Goal: Transaction & Acquisition: Purchase product/service

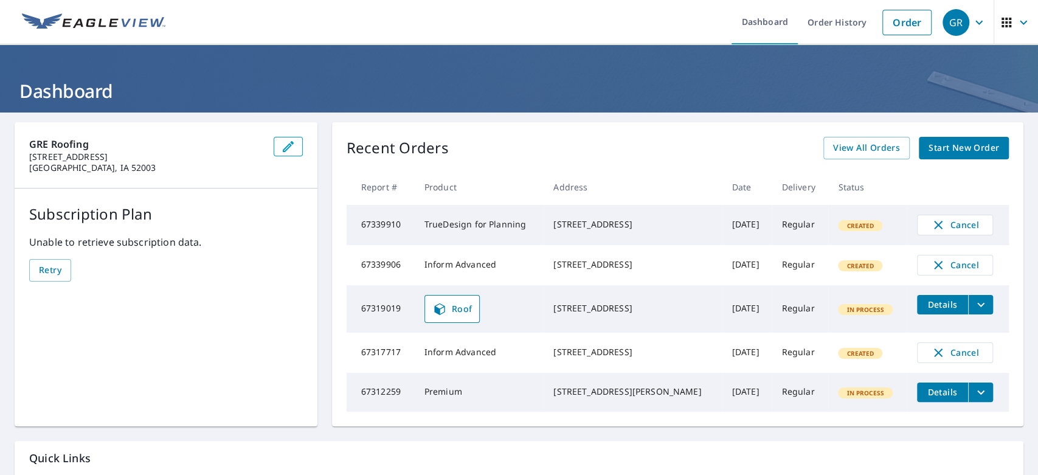
click at [812, 75] on header "Dashboard" at bounding box center [519, 78] width 1038 height 68
click at [891, 22] on link "Order" at bounding box center [906, 23] width 49 height 26
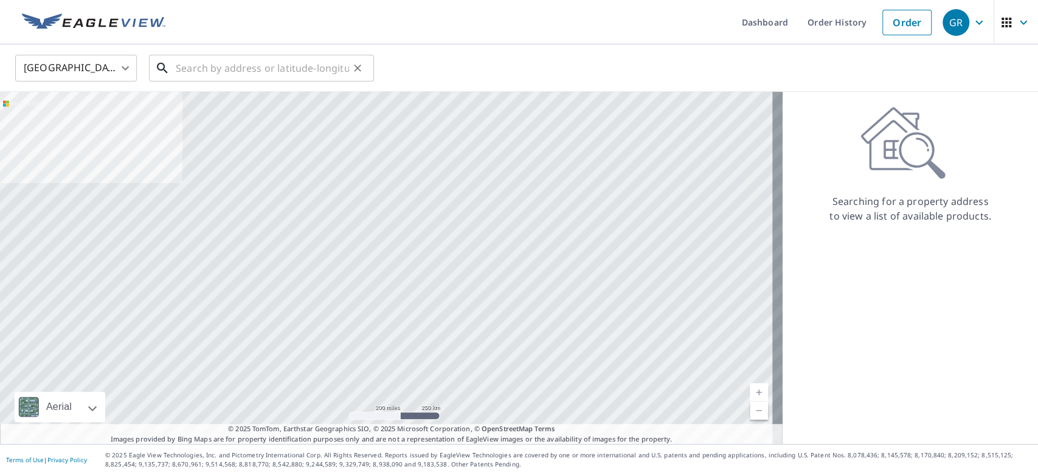
click at [282, 72] on input "text" at bounding box center [262, 68] width 173 height 34
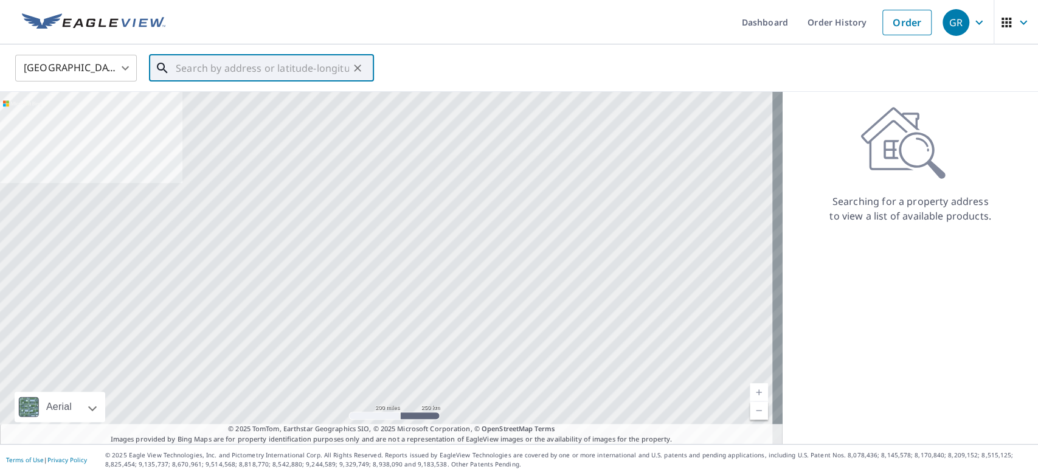
paste input "[STREET_ADDRESS]"
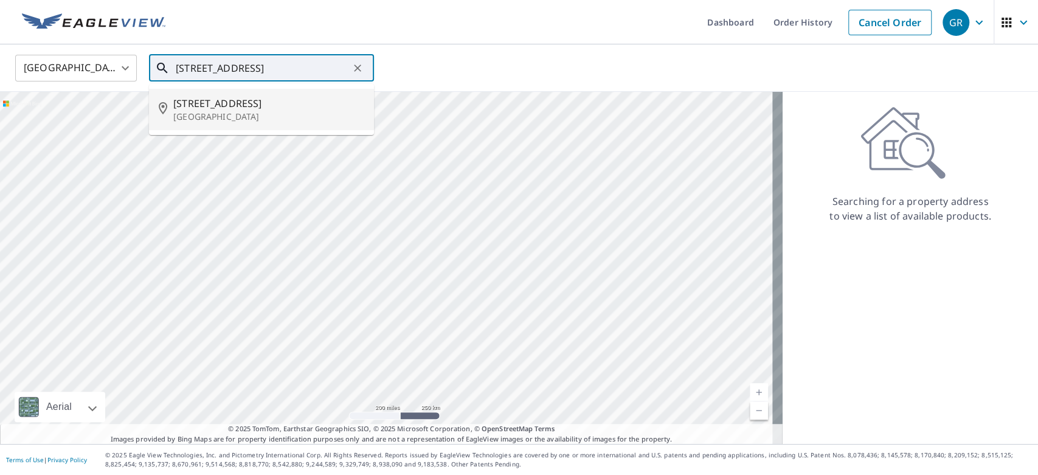
click at [248, 106] on span "[STREET_ADDRESS]" at bounding box center [268, 103] width 191 height 15
type input "[STREET_ADDRESS]"
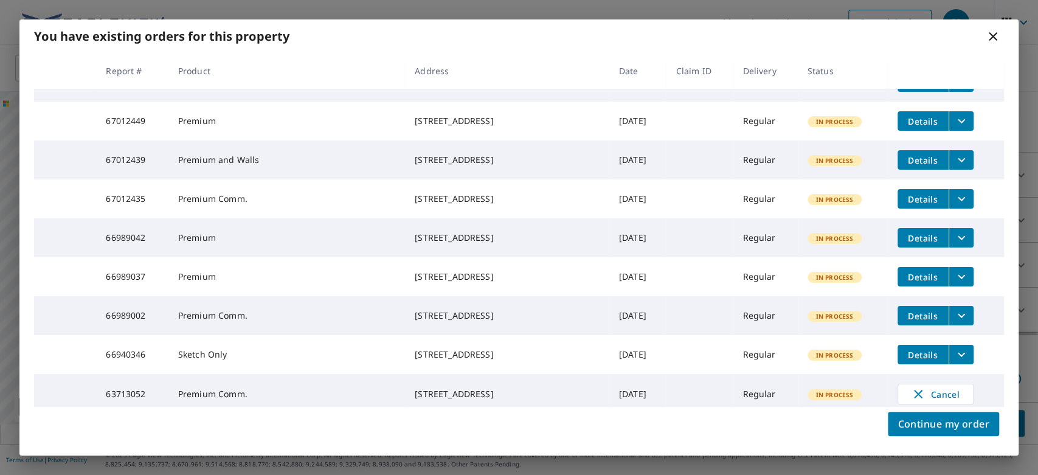
scroll to position [46, 0]
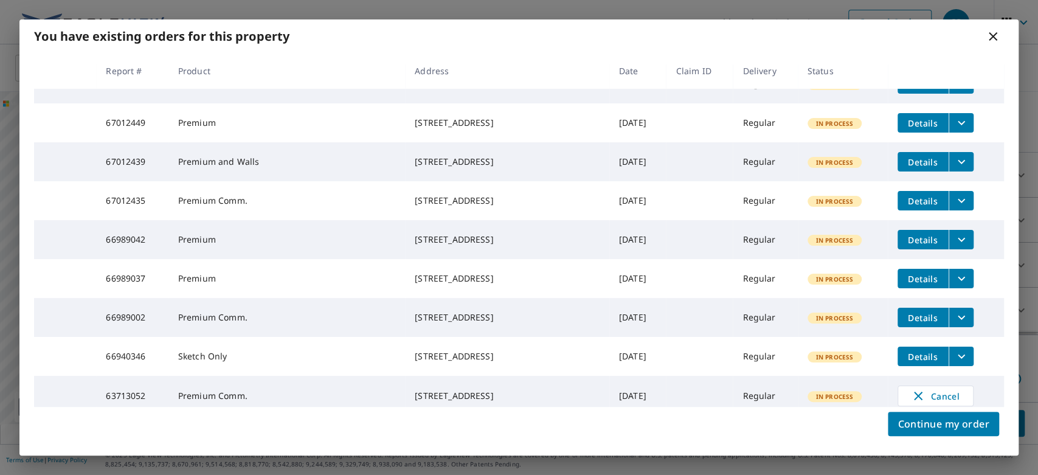
click at [992, 38] on icon at bounding box center [992, 36] width 15 height 15
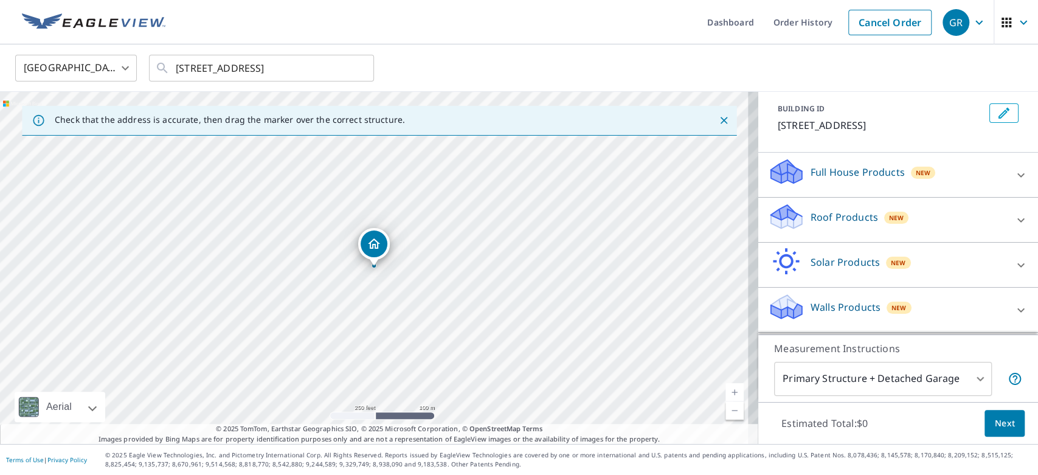
scroll to position [107, 0]
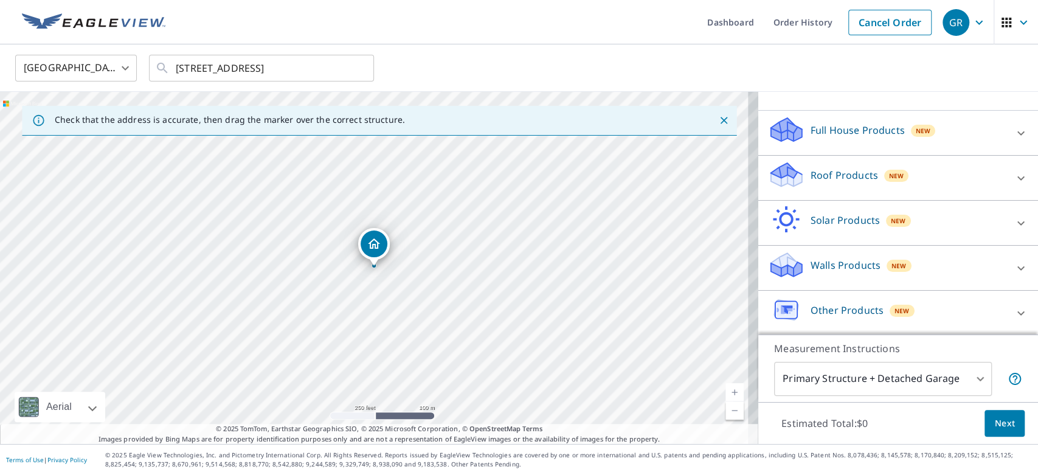
click at [820, 173] on p "Roof Products" at bounding box center [843, 175] width 67 height 15
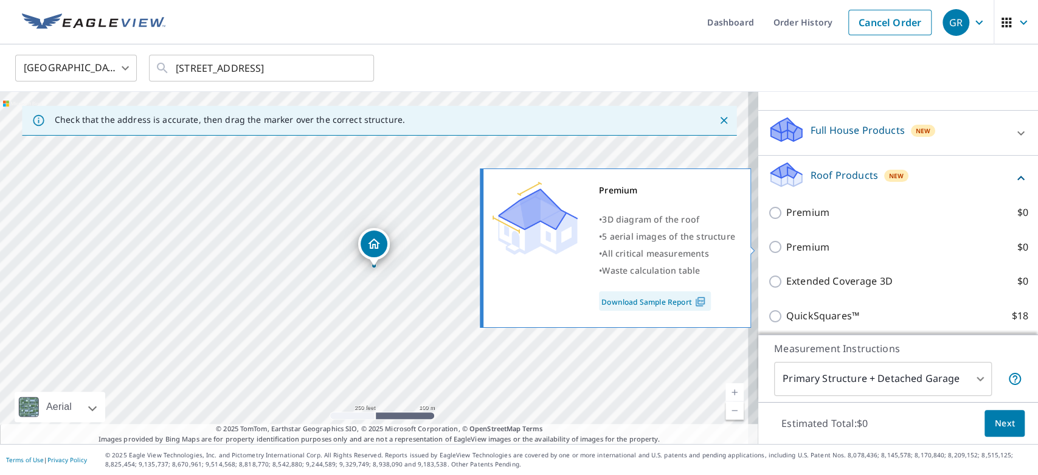
click at [786, 243] on p "Premium" at bounding box center [807, 247] width 43 height 15
click at [786, 243] on input "Premium $0" at bounding box center [777, 247] width 18 height 15
checkbox input "true"
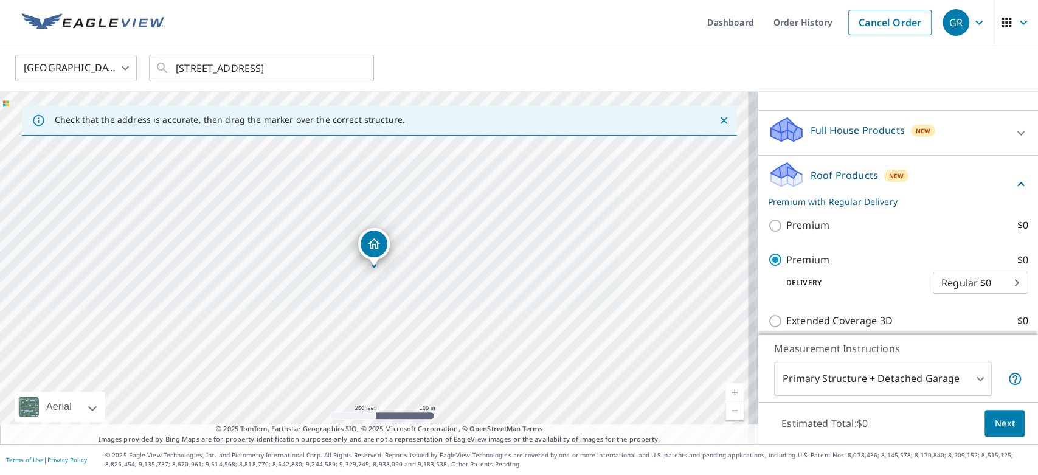
scroll to position [353, 0]
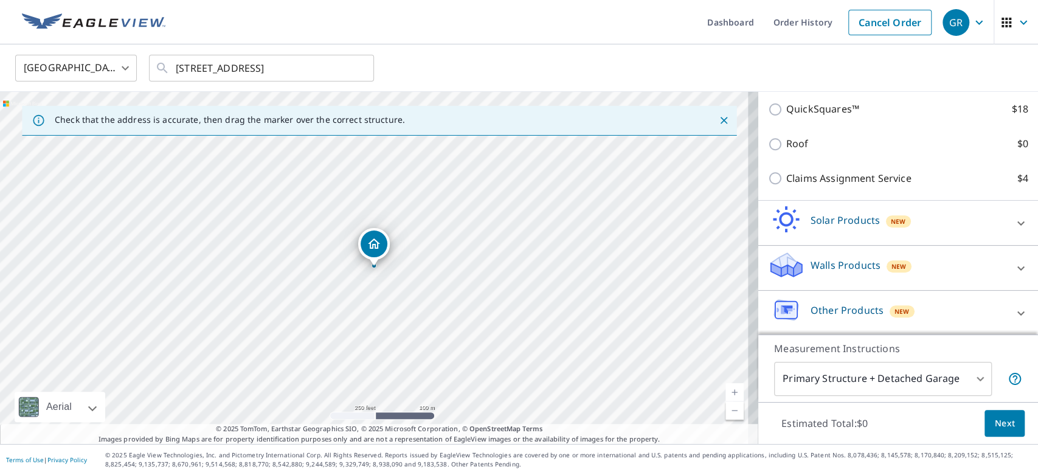
click at [812, 267] on p "Walls Products" at bounding box center [845, 265] width 70 height 15
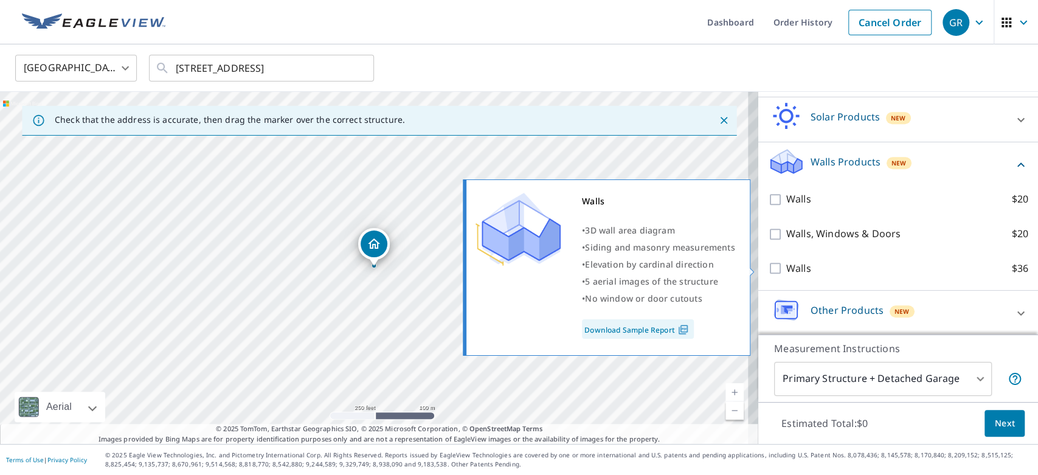
click at [769, 267] on input "Walls $36" at bounding box center [777, 268] width 18 height 15
checkbox input "true"
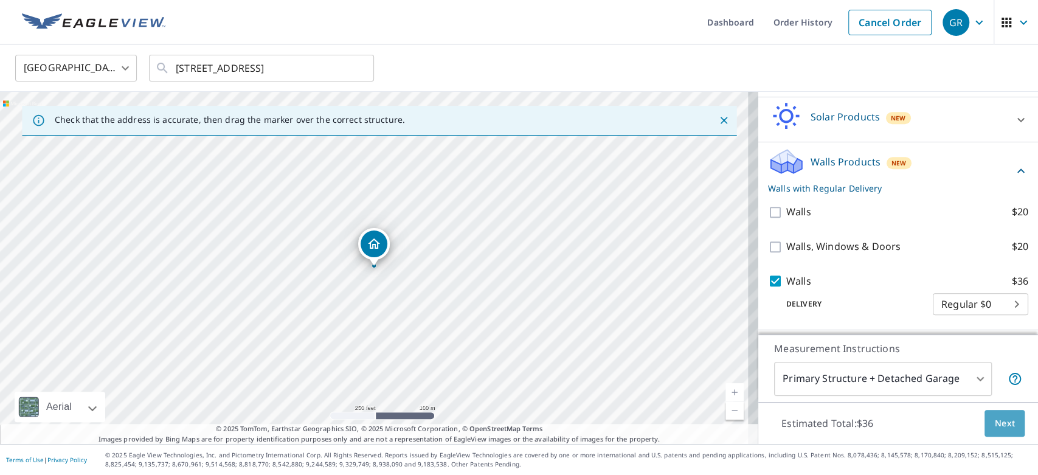
click at [997, 423] on span "Next" at bounding box center [1004, 423] width 21 height 15
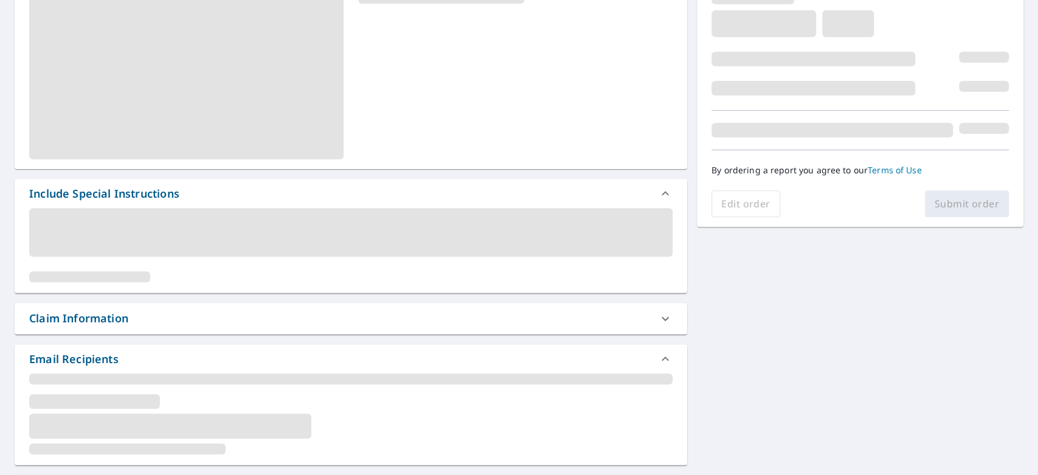
scroll to position [218, 0]
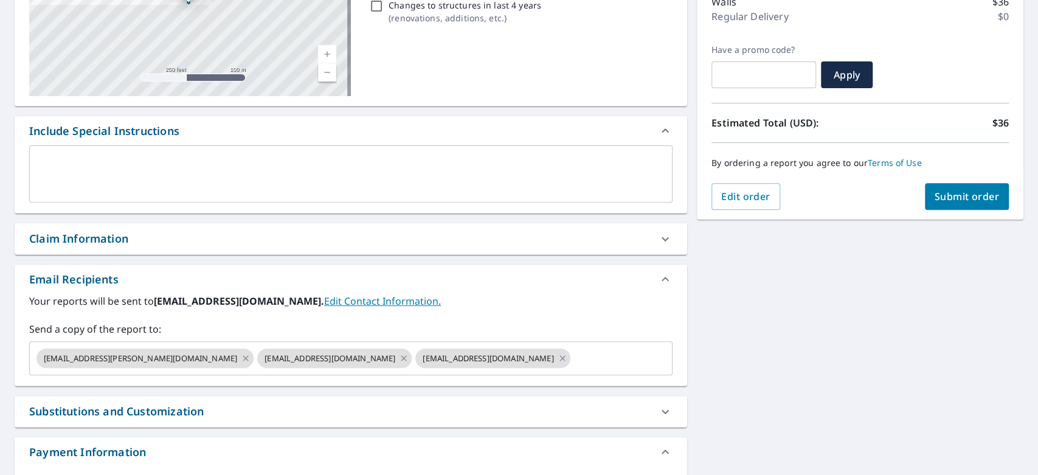
click at [92, 179] on textarea at bounding box center [351, 174] width 626 height 35
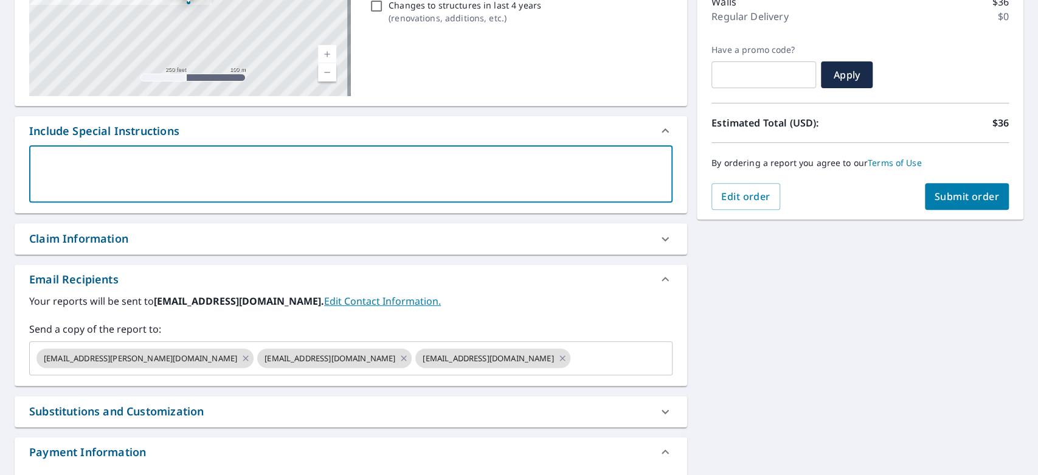
type textarea "t"
type textarea "x"
checkbox input "true"
type textarea "te"
type textarea "x"
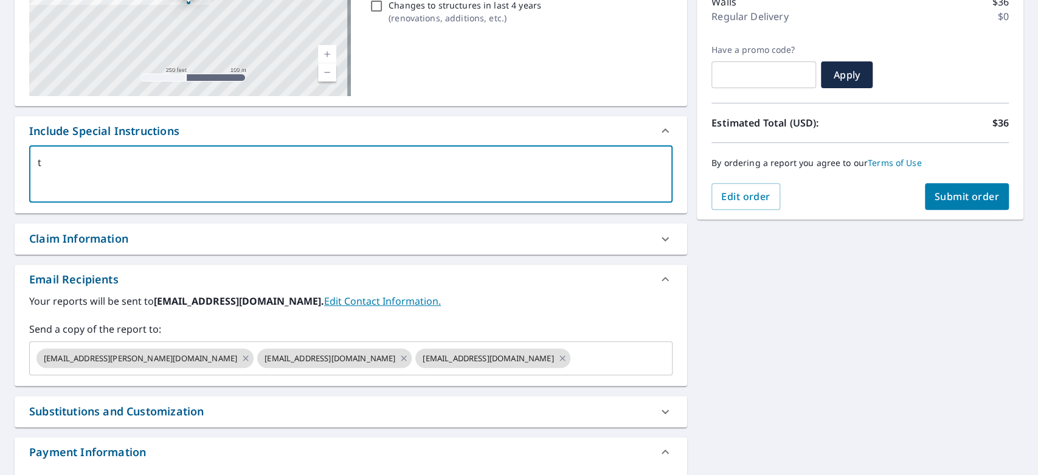
checkbox input "true"
type textarea "tets"
type textarea "x"
checkbox input "true"
type textarea "tetsb"
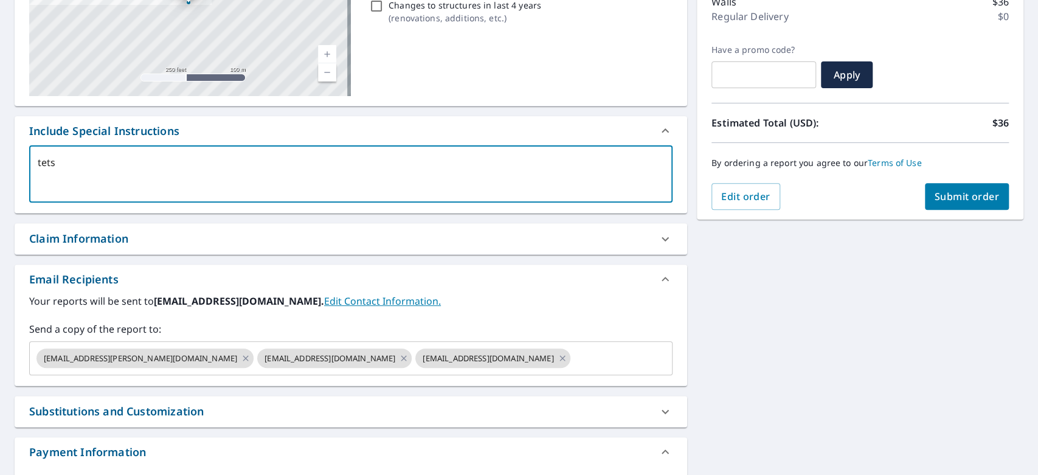
type textarea "x"
checkbox input "true"
type textarea "tetsbo"
type textarea "x"
checkbox input "true"
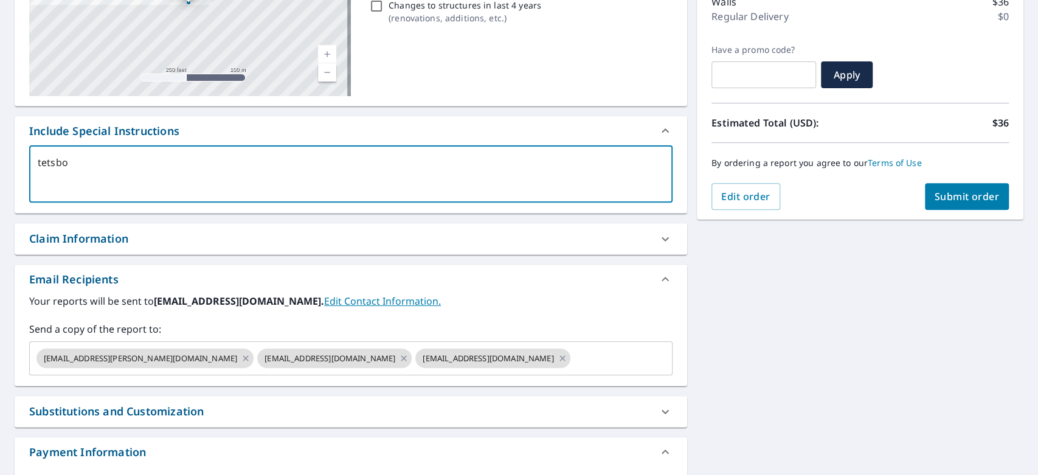
type textarea "tetsbor"
type textarea "x"
checkbox input "true"
type textarea "tetsbord"
type textarea "x"
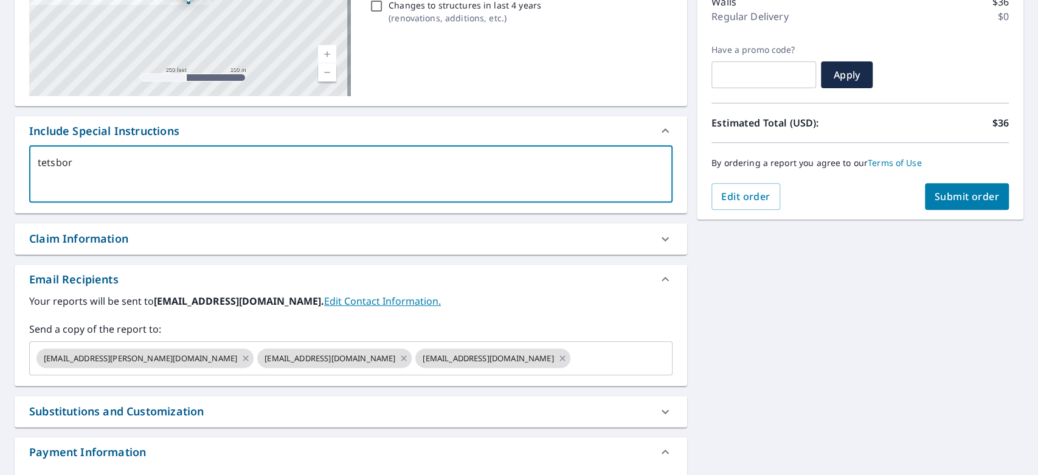
checkbox input "true"
type textarea "tetsborde"
type textarea "x"
checkbox input "true"
type textarea "tetsborder"
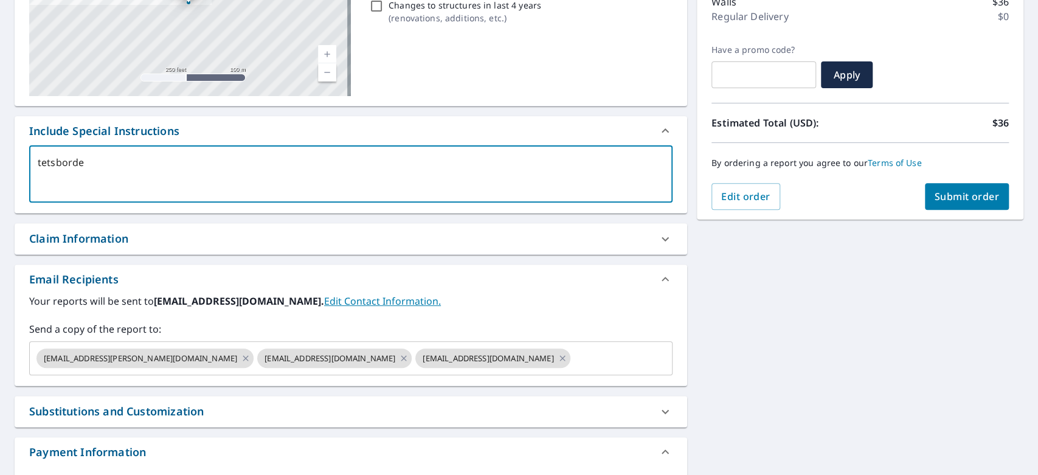
type textarea "x"
checkbox input "true"
type textarea "tetsborder"
type textarea "x"
checkbox input "true"
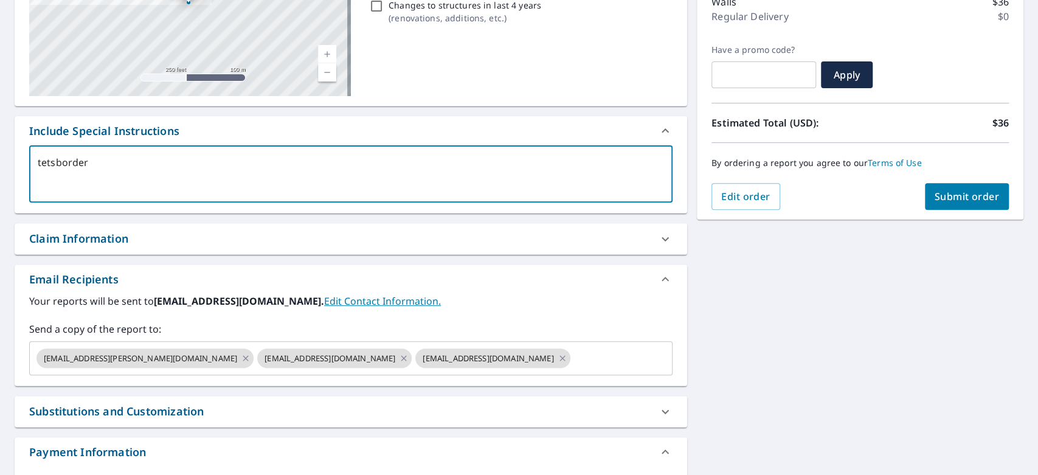
type textarea "tetsborder 1"
type textarea "x"
checkbox input "true"
type textarea "tetsborder 13"
type textarea "x"
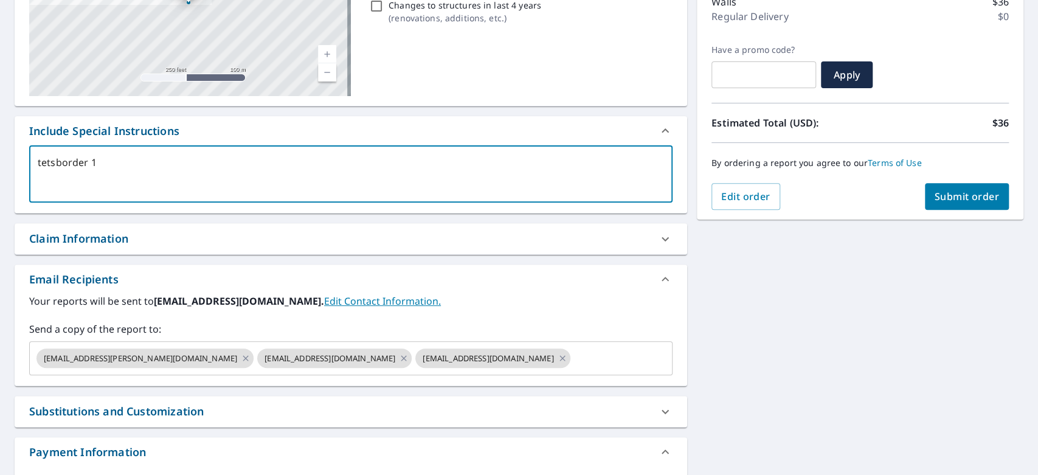
checkbox input "true"
type textarea "tetsborder 132"
type textarea "x"
checkbox input "true"
type textarea "tetsborder 1324"
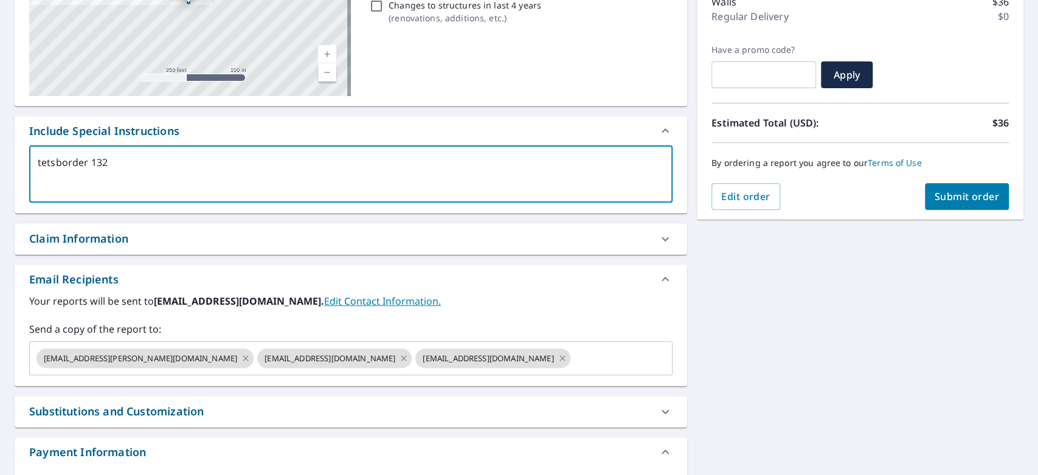
type textarea "x"
checkbox input "true"
type textarea "tetsborder 1324"
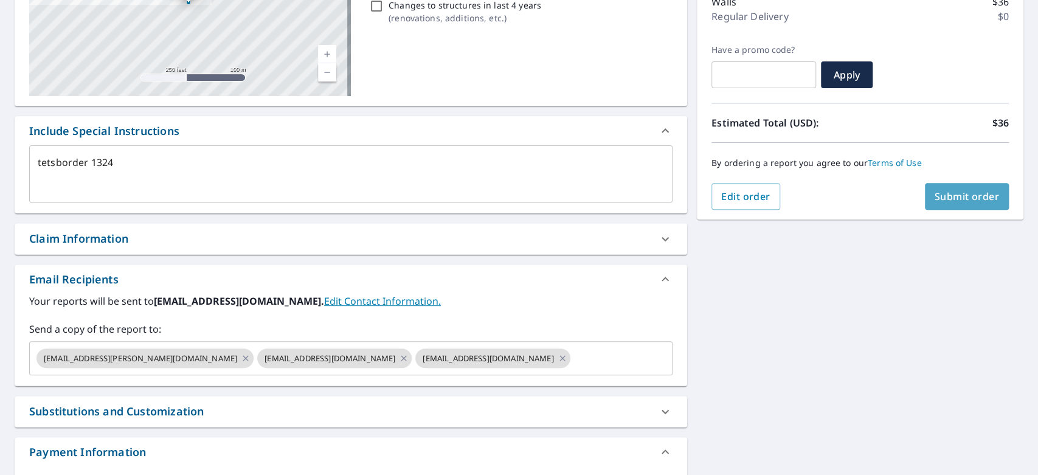
click at [950, 195] on span "Submit order" at bounding box center [966, 196] width 65 height 13
type textarea "x"
checkbox input "true"
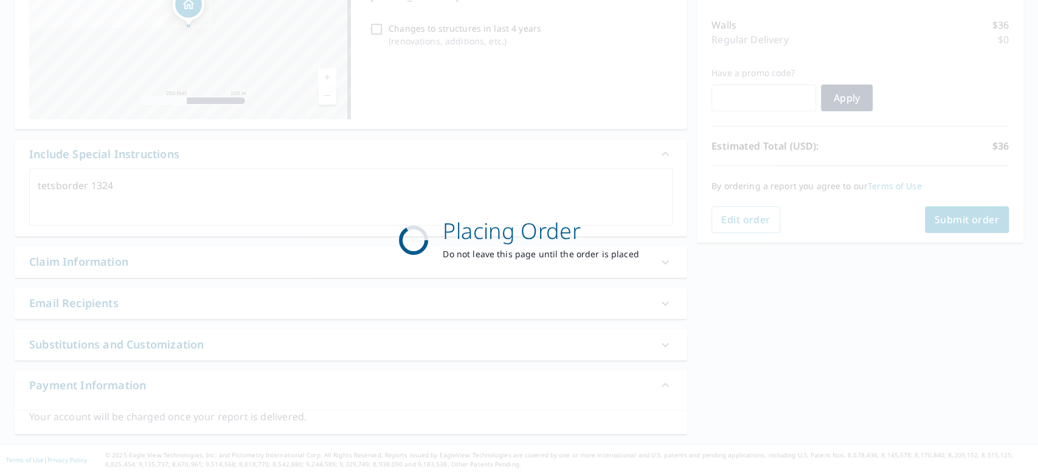
scroll to position [195, 0]
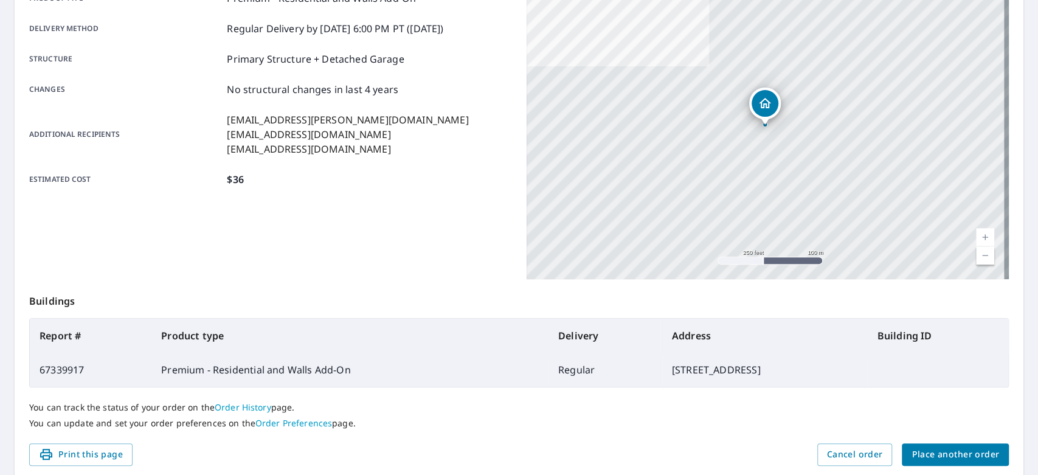
click at [55, 364] on td "67339917" at bounding box center [91, 370] width 122 height 34
copy td "67339917"
drag, startPoint x: 759, startPoint y: 370, endPoint x: 550, endPoint y: 376, distance: 209.2
click at [550, 376] on tr "67339917 Premium - Residential and Walls Add-On Regular [STREET_ADDRESS]" at bounding box center [519, 370] width 978 height 34
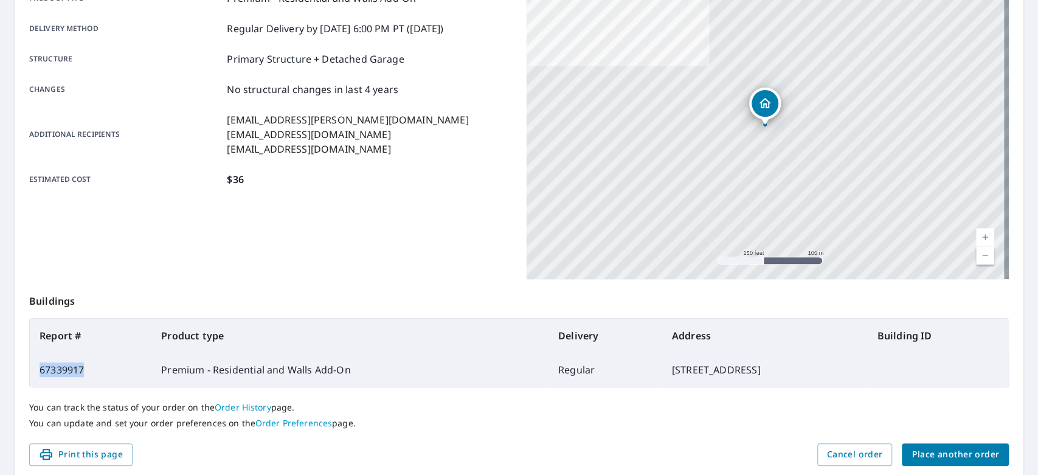
copy tr "[STREET_ADDRESS]"
click at [923, 455] on span "Place another order" at bounding box center [955, 454] width 88 height 15
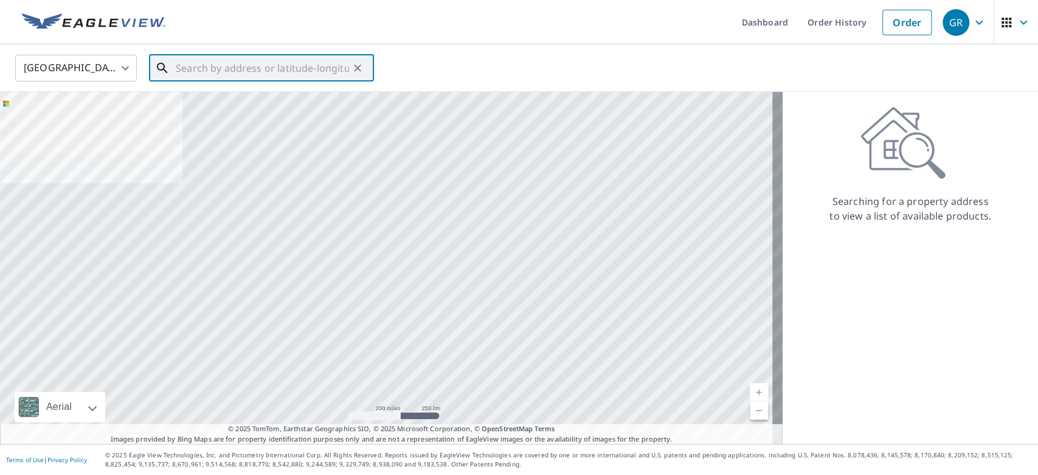
click at [309, 71] on input "text" at bounding box center [262, 68] width 173 height 34
paste input "[STREET_ADDRESS]"
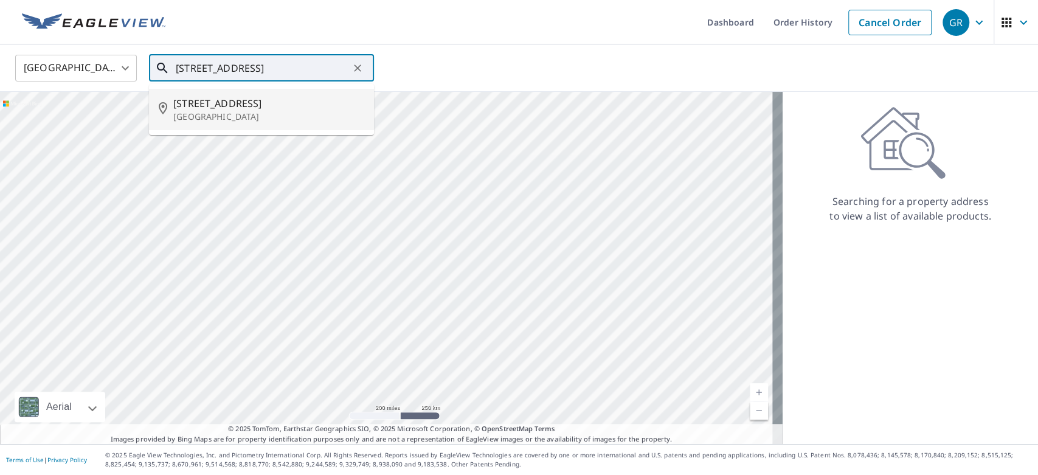
click at [238, 104] on span "[STREET_ADDRESS]" at bounding box center [268, 103] width 191 height 15
type input "[STREET_ADDRESS]"
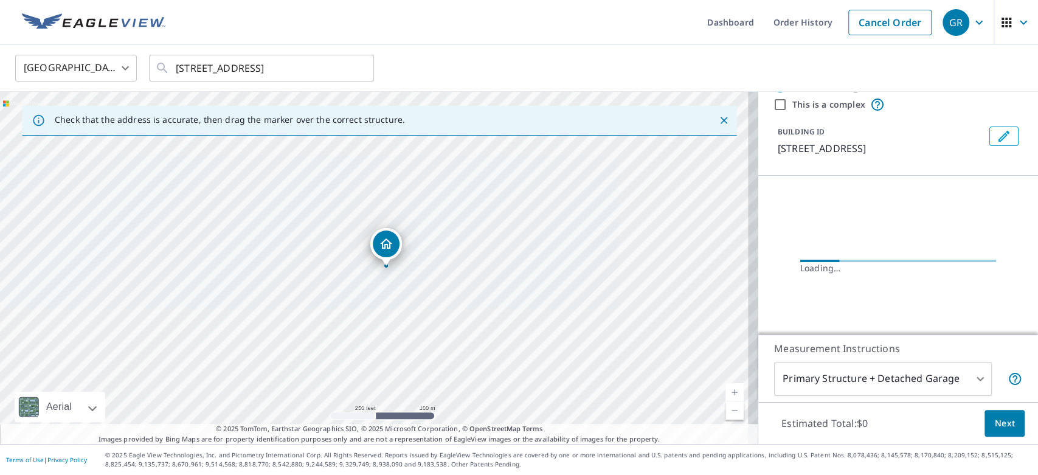
scroll to position [63, 0]
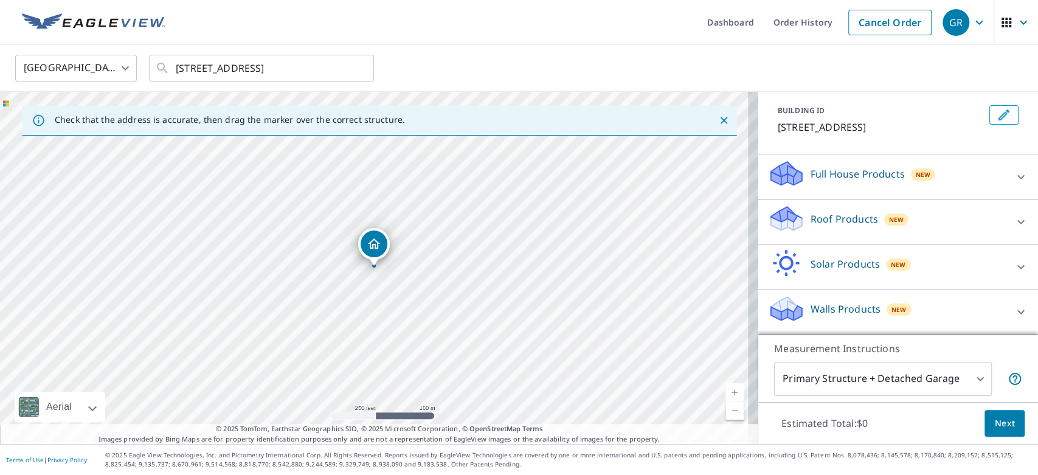
click at [816, 221] on p "Roof Products" at bounding box center [843, 219] width 67 height 15
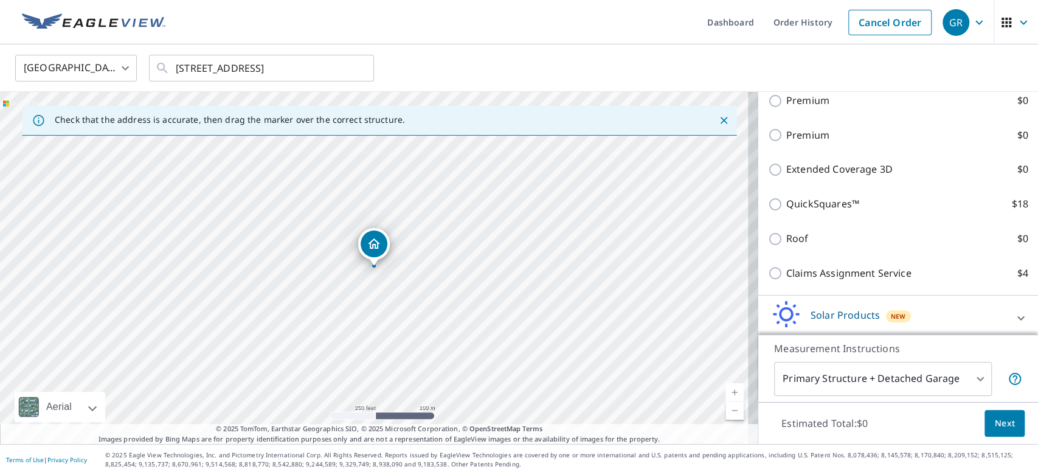
scroll to position [219, 0]
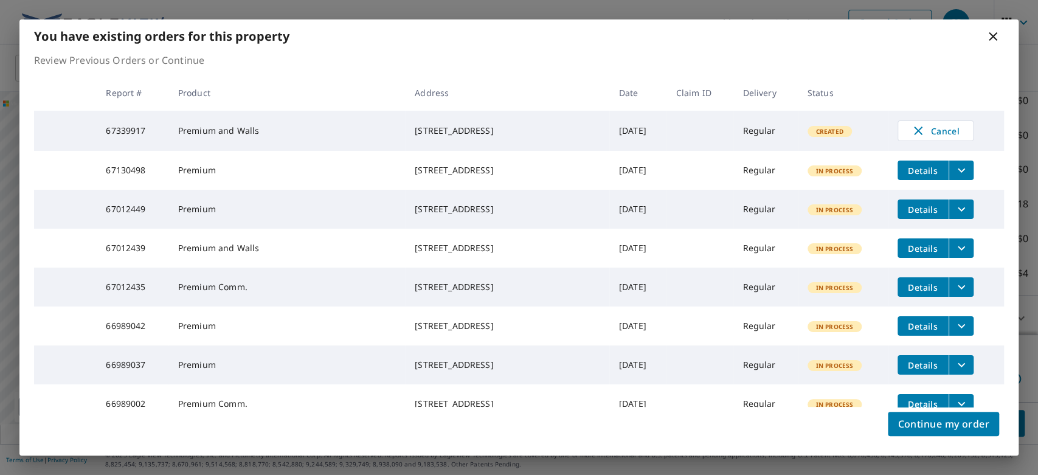
click at [992, 37] on icon at bounding box center [992, 36] width 9 height 9
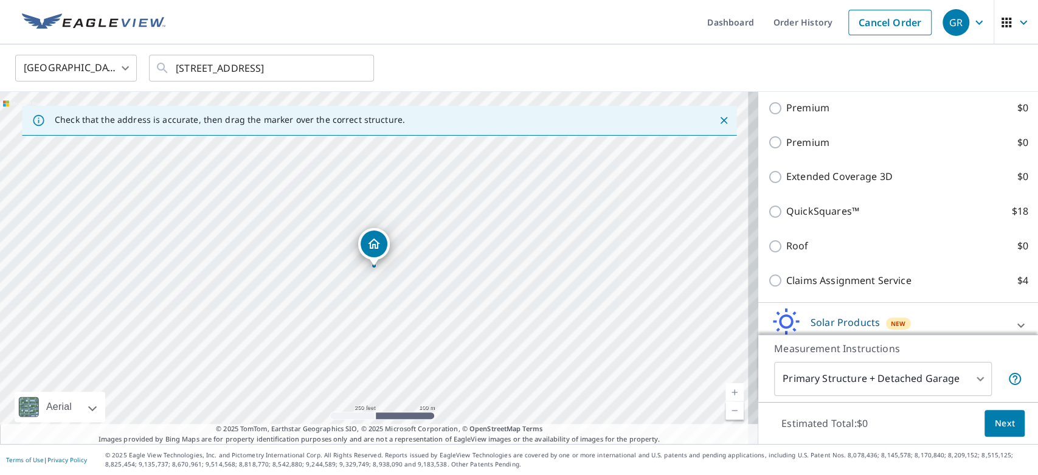
scroll to position [211, 0]
click at [804, 174] on p "Extended Coverage 3D" at bounding box center [839, 177] width 106 height 15
click at [786, 174] on input "Extended Coverage 3D $0" at bounding box center [777, 177] width 18 height 15
checkbox input "true"
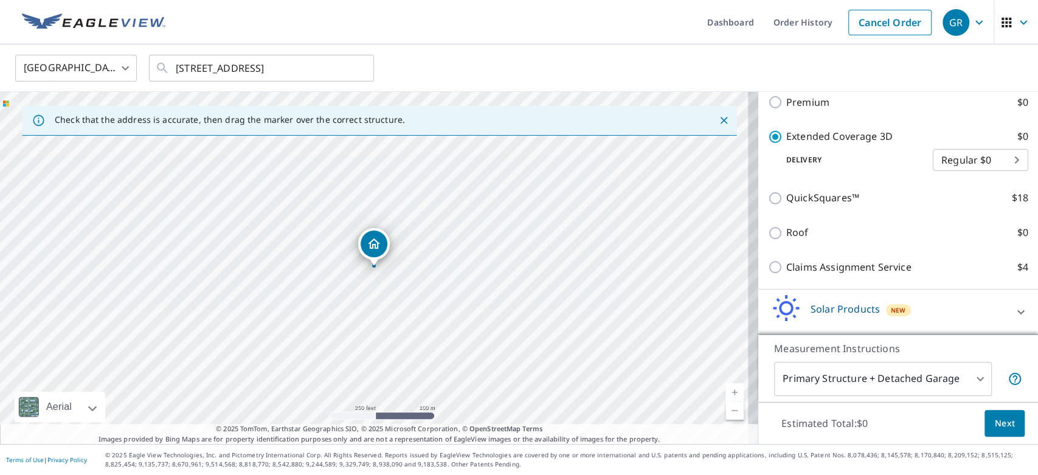
scroll to position [353, 0]
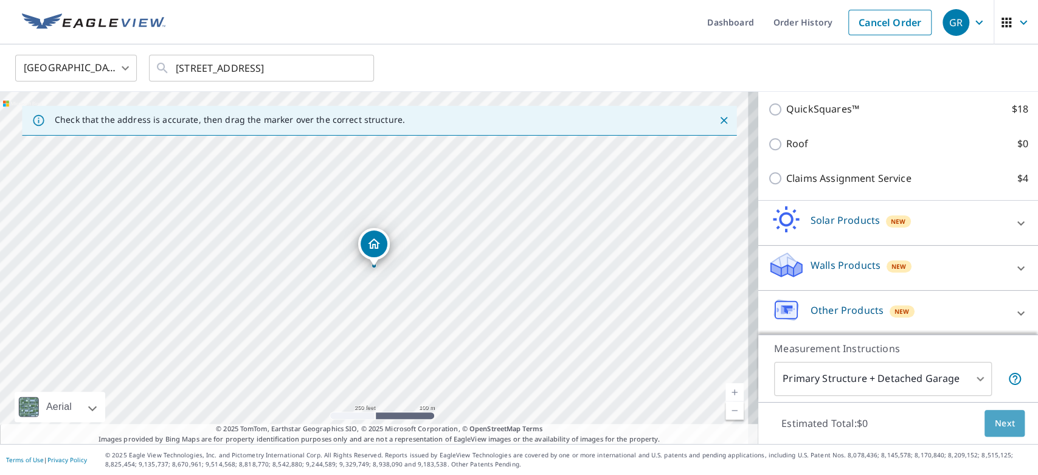
click at [994, 420] on span "Next" at bounding box center [1004, 423] width 21 height 15
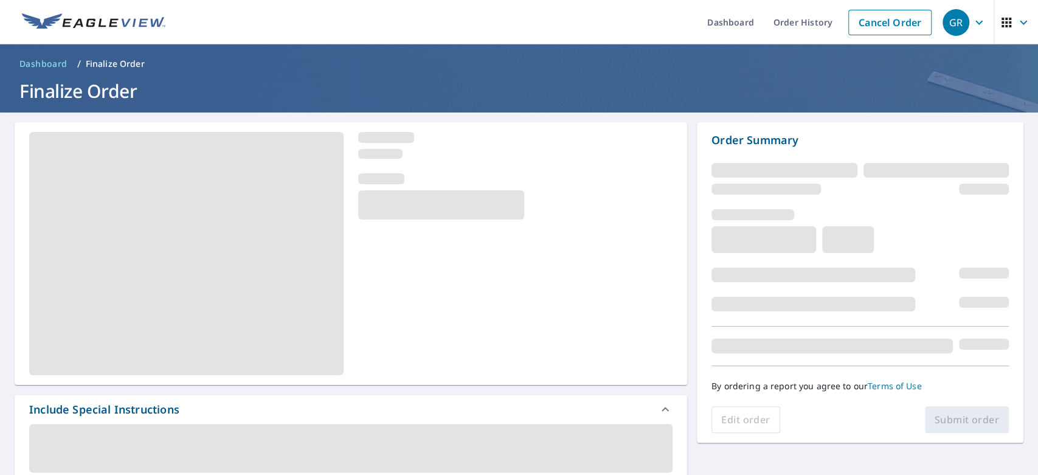
scroll to position [153, 0]
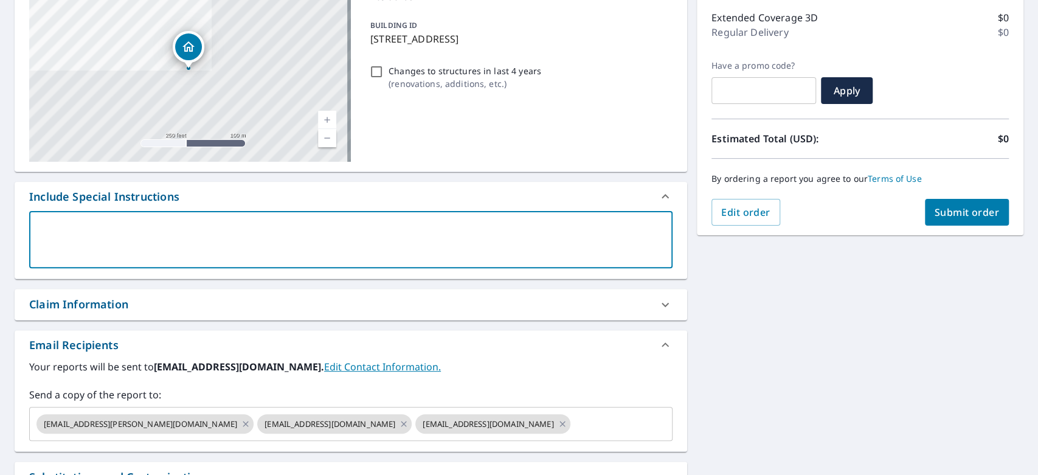
click at [140, 253] on textarea at bounding box center [351, 239] width 626 height 35
type textarea "t"
type textarea "x"
checkbox input "true"
type textarea "te"
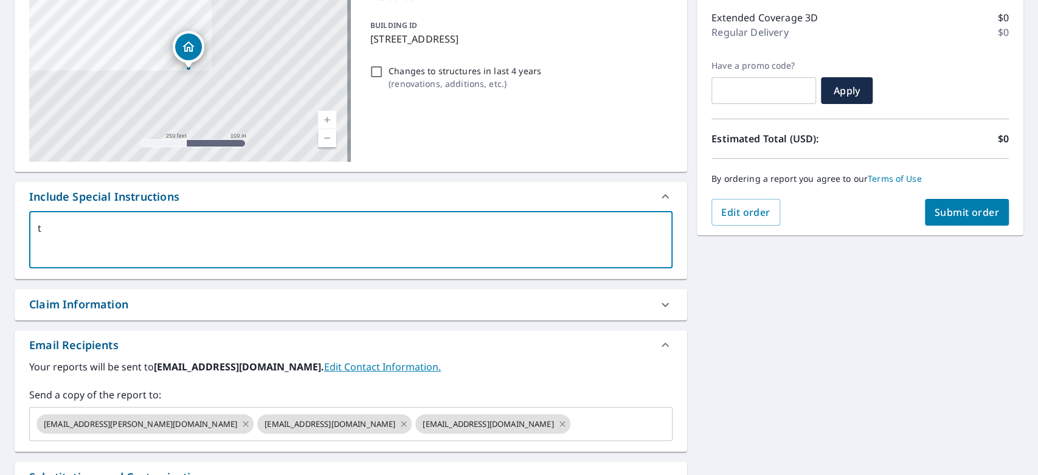
type textarea "x"
checkbox input "true"
type textarea "tes"
type textarea "x"
checkbox input "true"
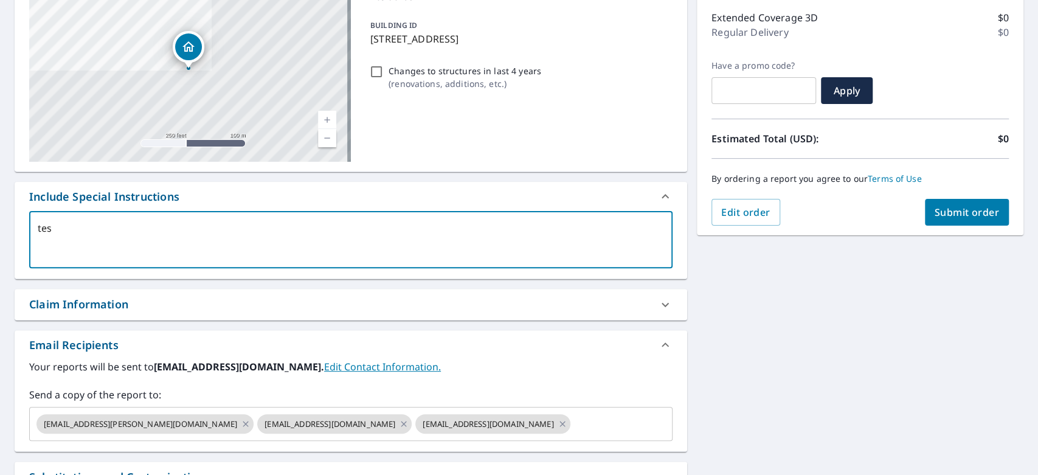
type textarea "test"
type textarea "x"
checkbox input "true"
type textarea "testo"
type textarea "x"
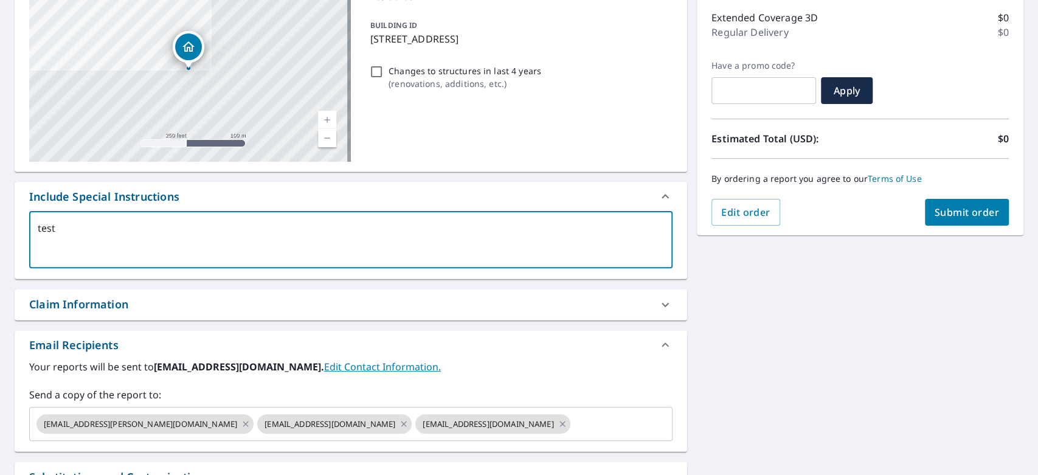
checkbox input "true"
type textarea "testor"
type textarea "x"
checkbox input "true"
type textarea "testord"
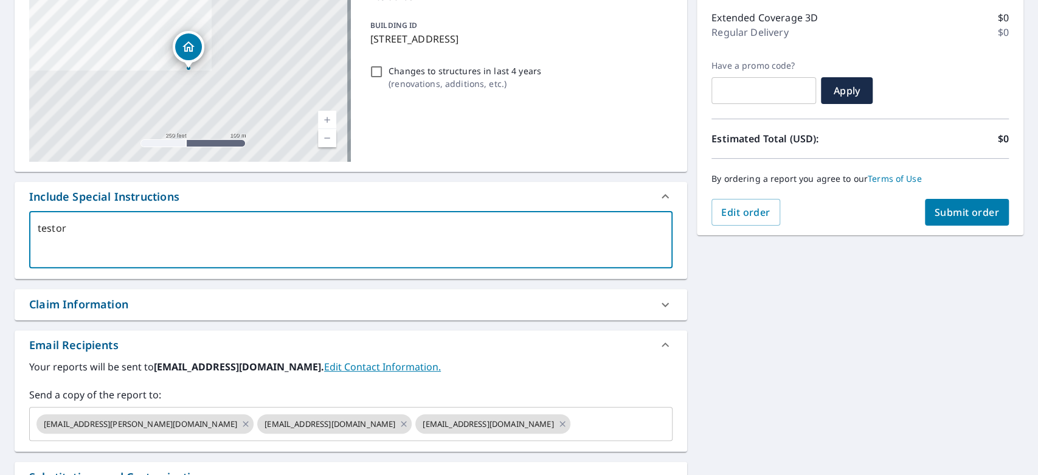
type textarea "x"
checkbox input "true"
type textarea "testorde"
type textarea "x"
checkbox input "true"
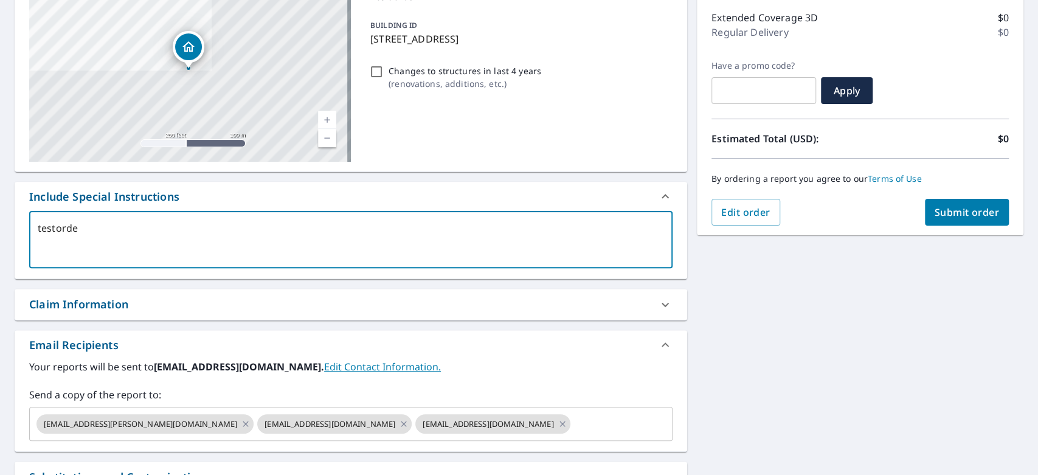
type textarea "testorder"
type textarea "x"
checkbox input "true"
type textarea "testorder1"
type textarea "x"
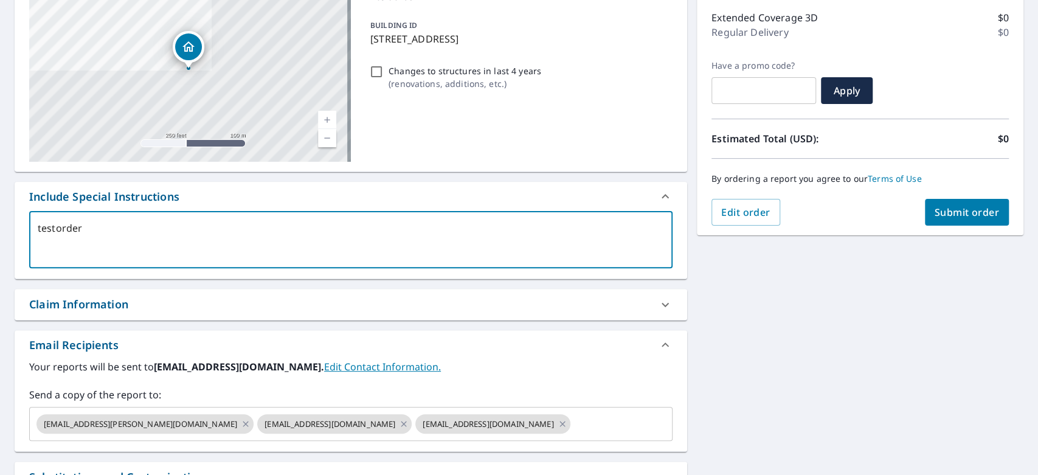
checkbox input "true"
type textarea "testorder12"
type textarea "x"
checkbox input "true"
type textarea "testorder123"
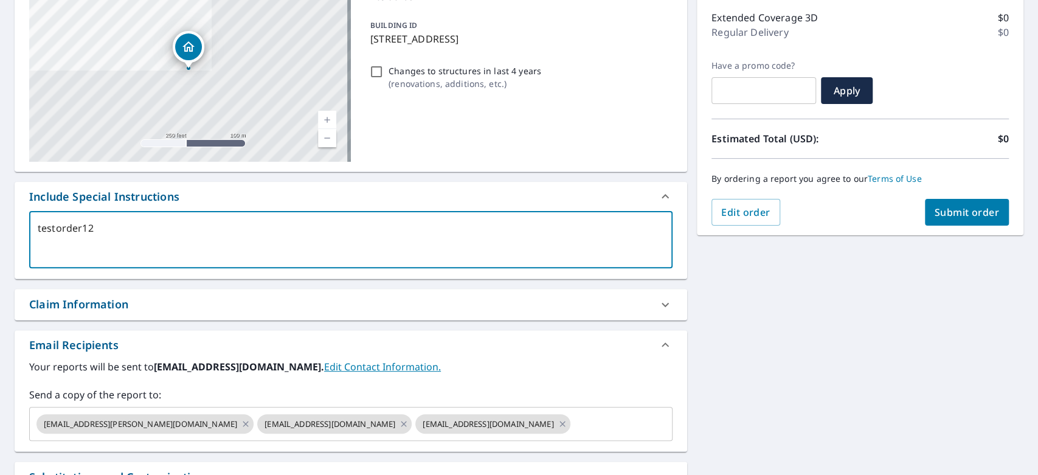
type textarea "x"
checkbox input "true"
type textarea "testorder12345"
type textarea "x"
checkbox input "true"
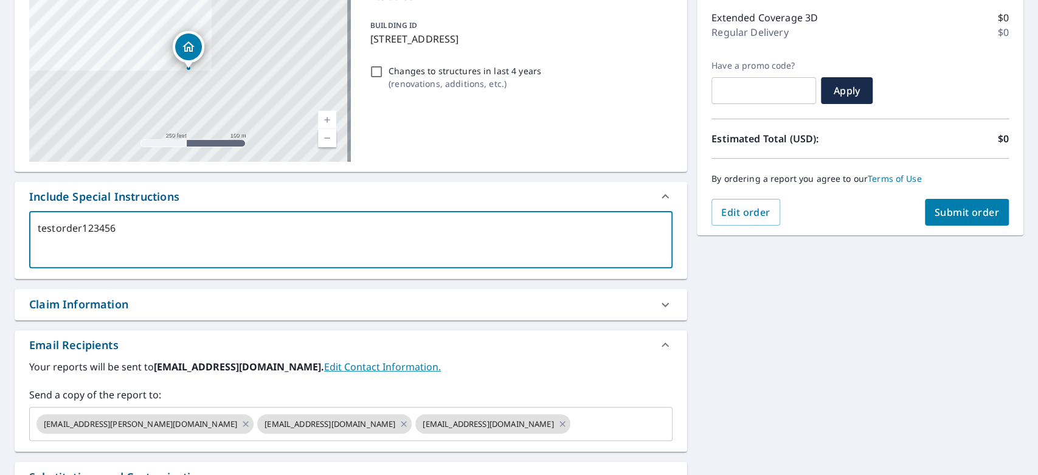
type textarea "testorder1234565"
type textarea "x"
checkbox input "true"
type textarea "testorder1234565"
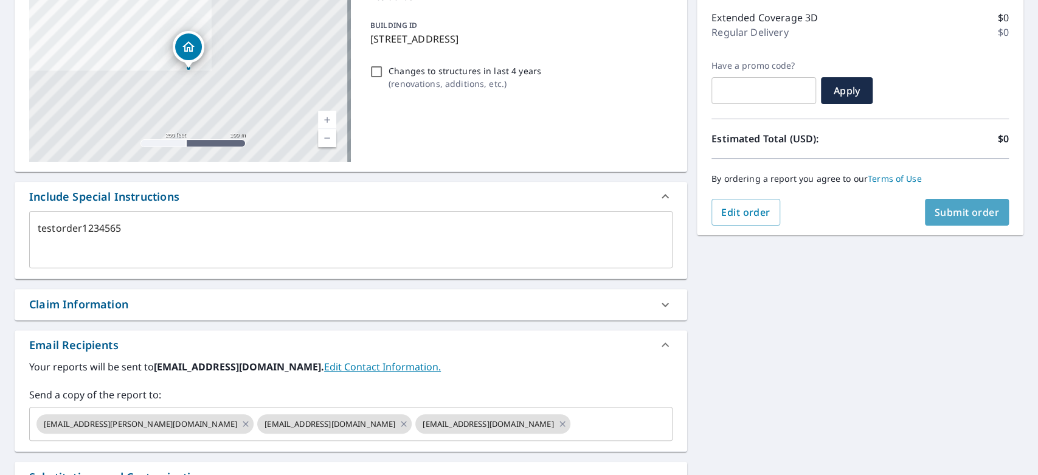
click at [947, 215] on span "Submit order" at bounding box center [966, 211] width 65 height 13
type textarea "x"
checkbox input "true"
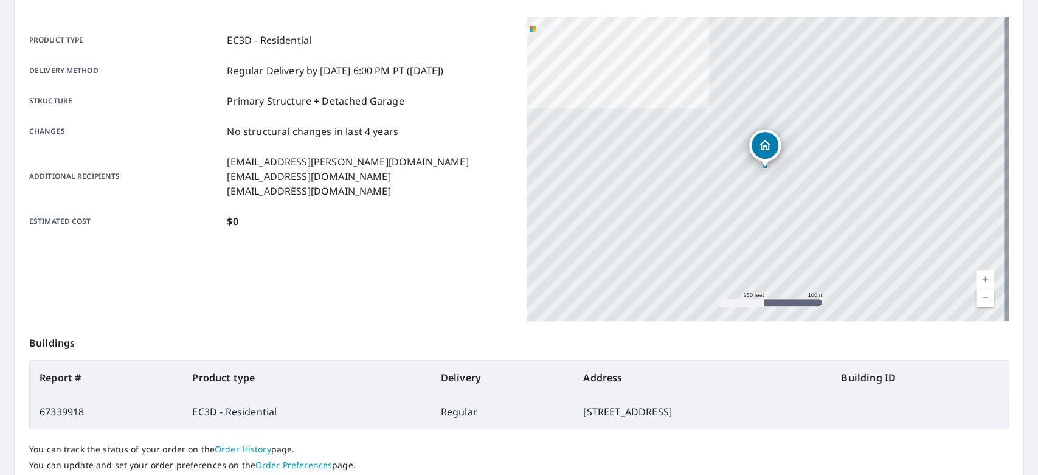
click at [69, 411] on td "67339918" at bounding box center [106, 412] width 153 height 34
copy td "67339918"
